Goal: Purchase product/service

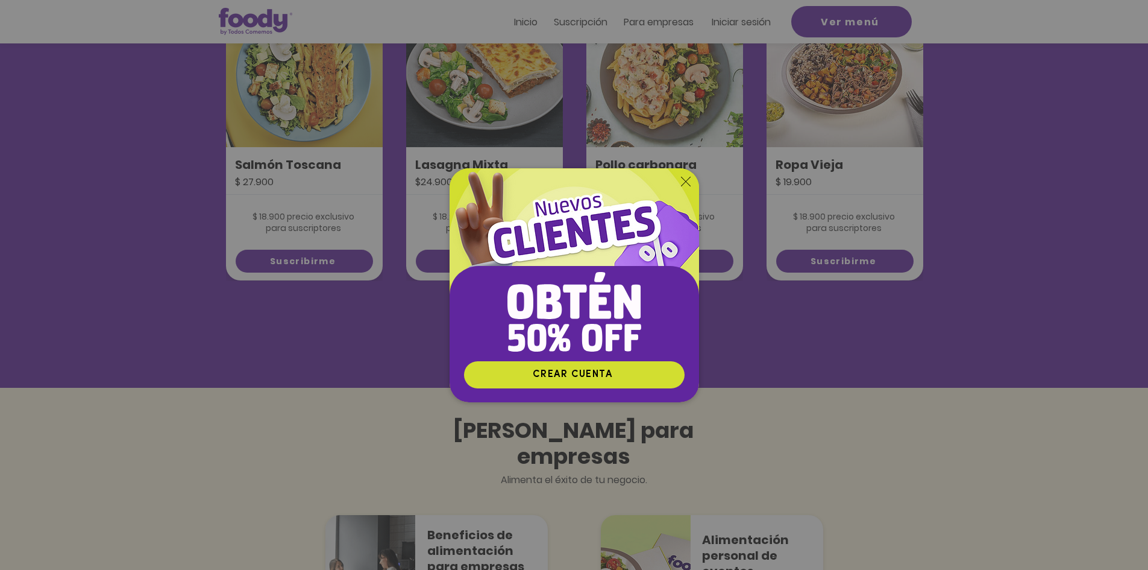
click at [834, 113] on div "Nuevos suscriptores 50% off" at bounding box center [574, 285] width 1148 height 570
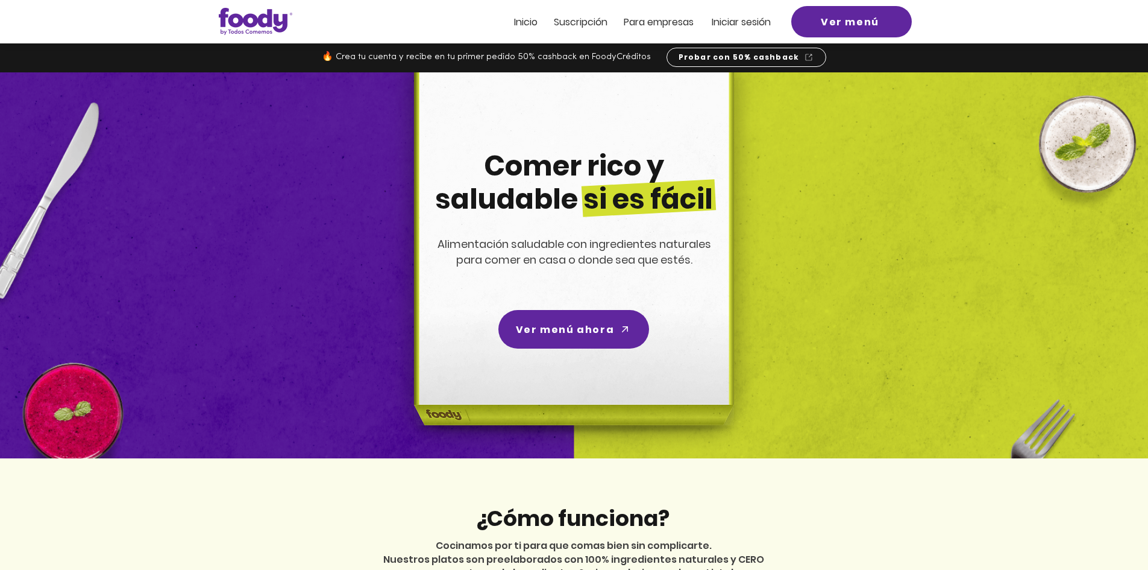
scroll to position [904, 0]
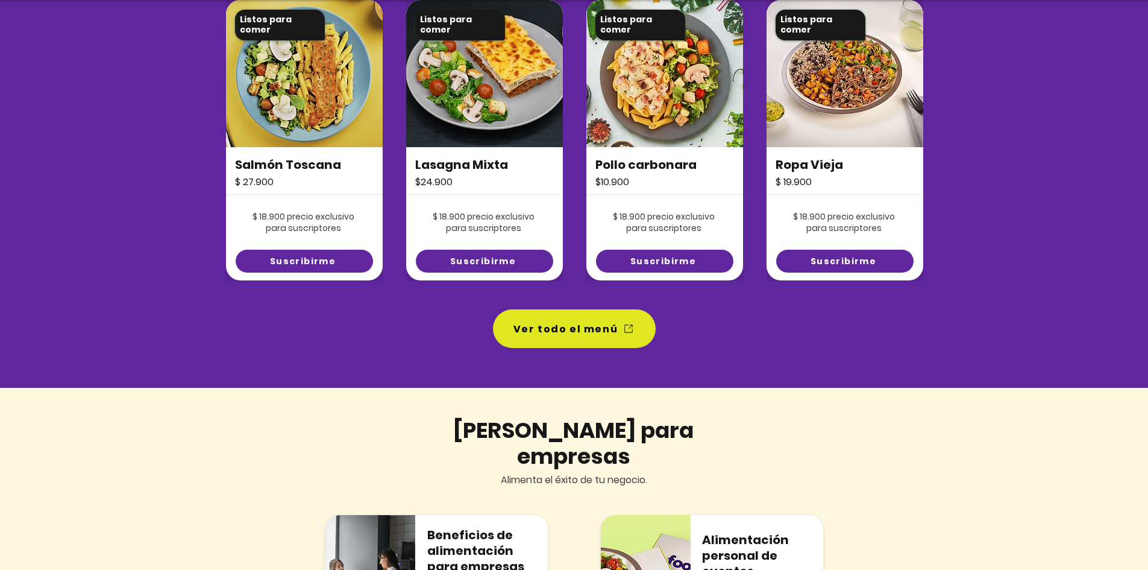
click at [835, 113] on img at bounding box center [845, 73] width 157 height 147
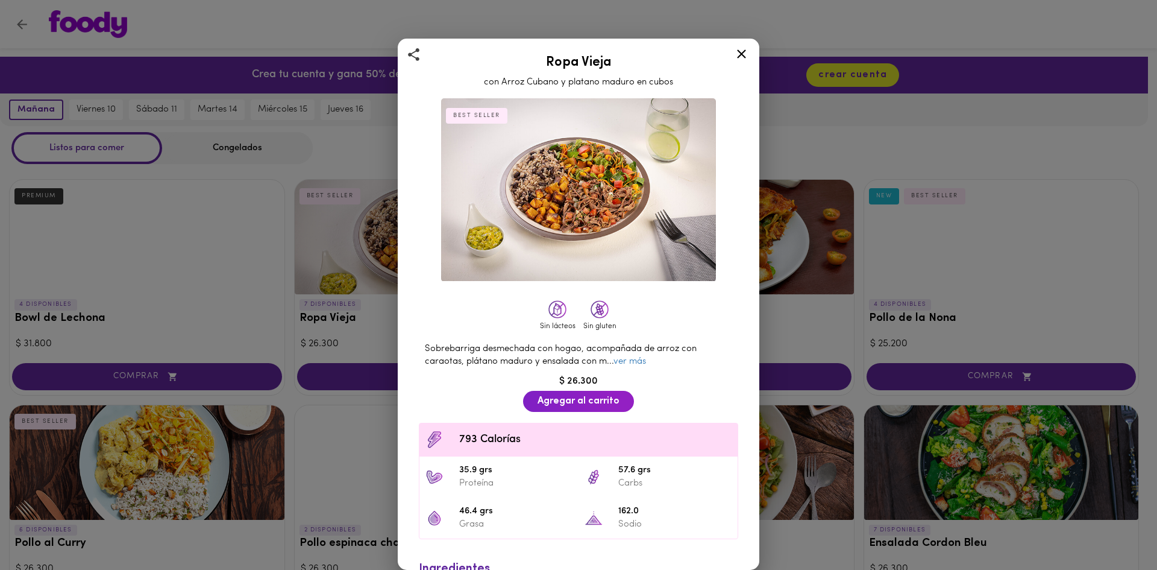
scroll to position [47, 0]
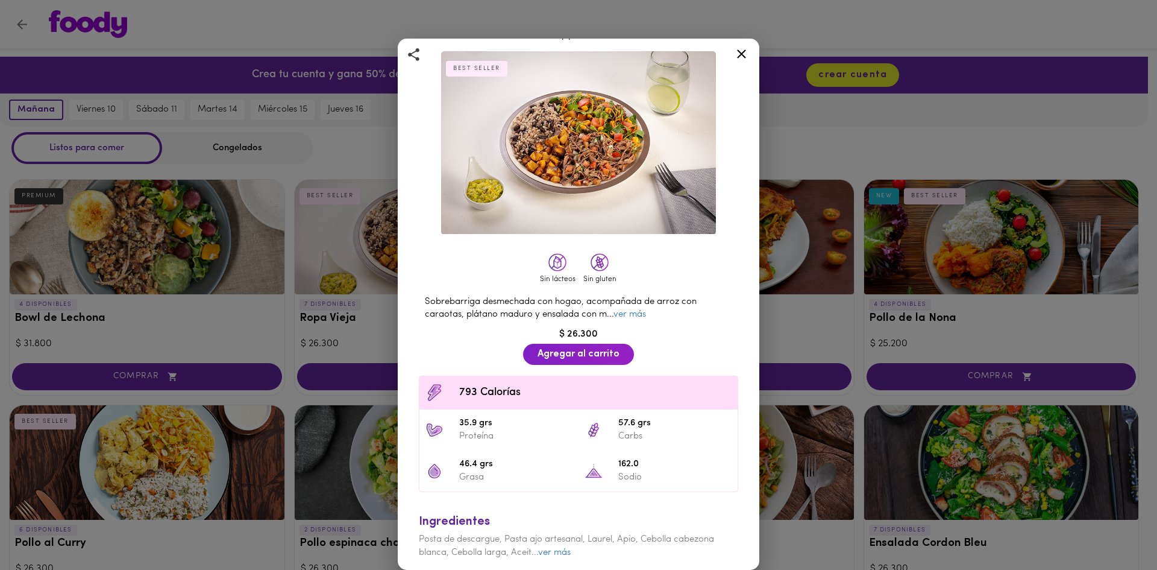
click at [744, 51] on icon at bounding box center [741, 53] width 15 height 15
